Goal: Task Accomplishment & Management: Use online tool/utility

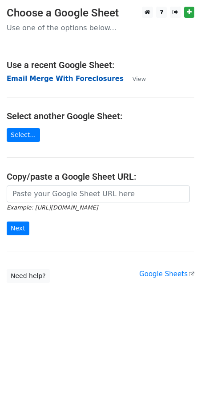
click at [58, 78] on strong "Email Merge With Foreclosures" at bounding box center [65, 79] width 117 height 8
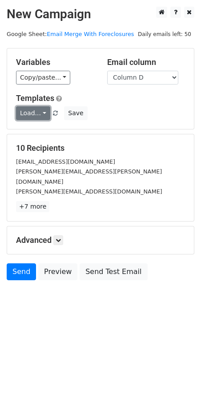
click at [44, 113] on link "Load..." at bounding box center [33, 113] width 34 height 14
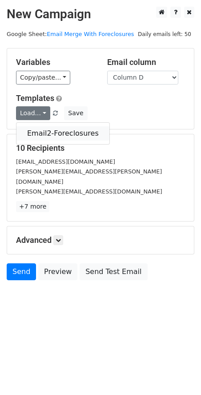
click at [46, 131] on link "Email2-Foreclosures" at bounding box center [62, 133] width 93 height 14
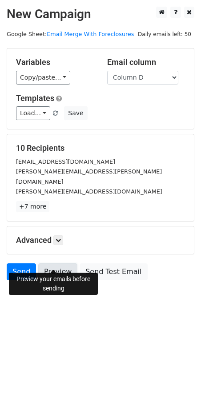
click at [56, 263] on link "Preview" at bounding box center [57, 271] width 39 height 17
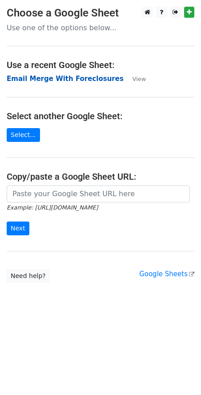
click at [66, 79] on strong "Email Merge With Foreclosures" at bounding box center [65, 79] width 117 height 8
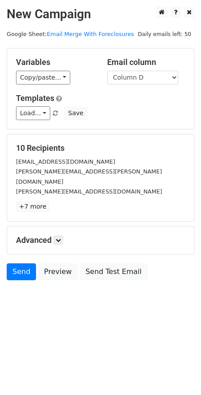
click at [40, 121] on div "Variables Copy/paste... {{Column A}} {{Column B}} {{Column C}} {{Column D}} {{C…" at bounding box center [100, 88] width 187 height 81
click at [40, 115] on link "Load..." at bounding box center [33, 113] width 34 height 14
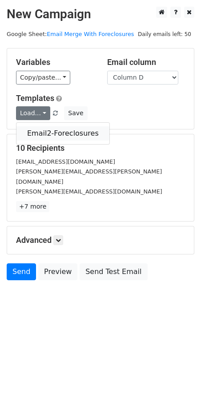
click at [40, 129] on link "Email2-Foreclosures" at bounding box center [62, 133] width 93 height 14
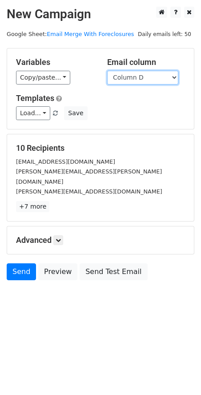
click at [173, 77] on select "Column A Column B Column C Column D Column E" at bounding box center [142, 78] width 71 height 14
click at [107, 71] on select "Column A Column B Column C Column D Column E" at bounding box center [142, 78] width 71 height 14
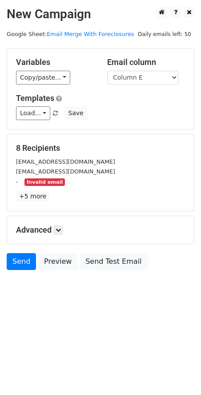
click at [16, 182] on div "- Invalid email" at bounding box center [100, 182] width 182 height 10
click at [176, 76] on select "Column A Column B Column C Column D Column E" at bounding box center [142, 78] width 71 height 14
click at [107, 71] on select "Column A Column B Column C Column D Column E" at bounding box center [142, 78] width 71 height 14
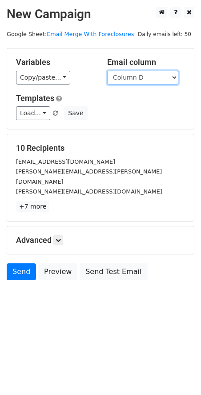
click at [173, 76] on select "Column A Column B Column C Column D Column E" at bounding box center [142, 78] width 71 height 14
select select "Column E"
click at [107, 71] on select "Column A Column B Column C Column D Column E" at bounding box center [142, 78] width 71 height 14
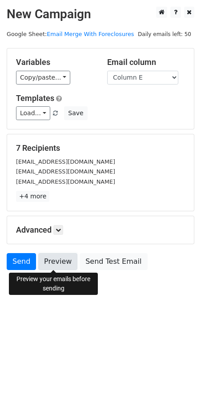
click at [51, 266] on link "Preview" at bounding box center [57, 261] width 39 height 17
